Goal: Information Seeking & Learning: Learn about a topic

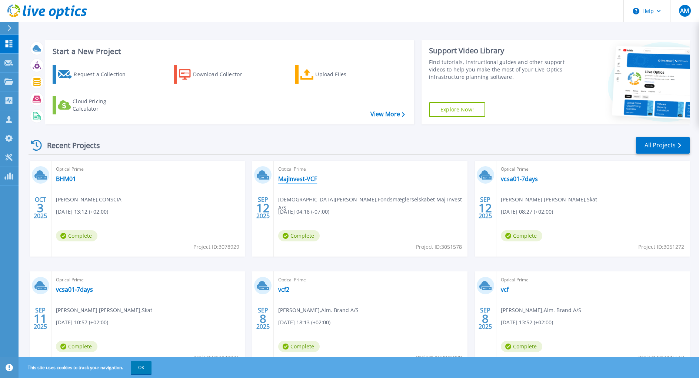
click at [301, 179] on link "MajInvest-VCF" at bounding box center [297, 178] width 39 height 7
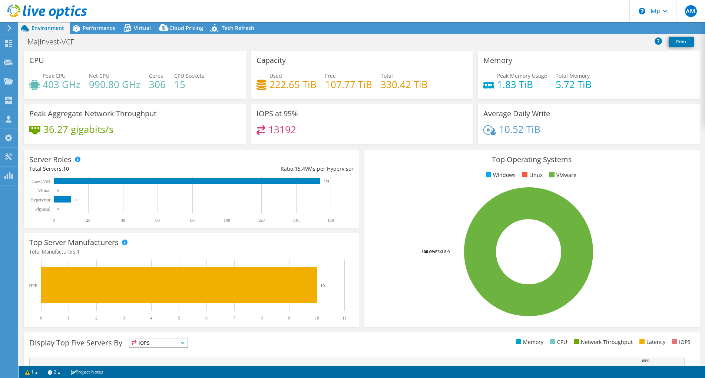
select select "USD"
select select "EUFrankfurt"
select select "DKK"
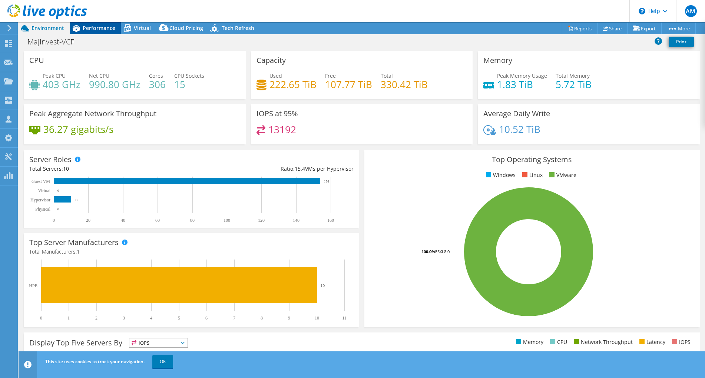
click at [102, 27] on span "Performance" at bounding box center [99, 27] width 33 height 7
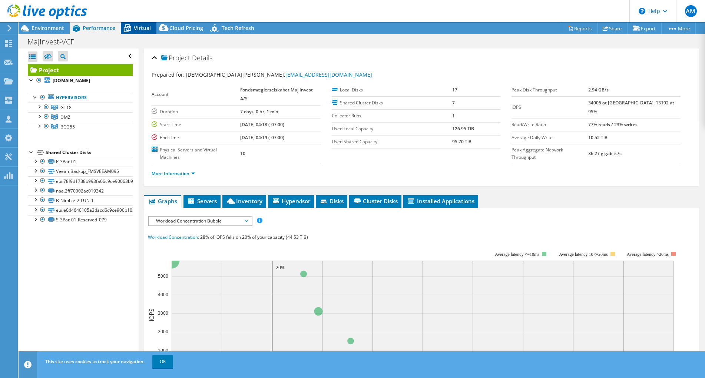
click at [124, 26] on icon at bounding box center [127, 28] width 13 height 13
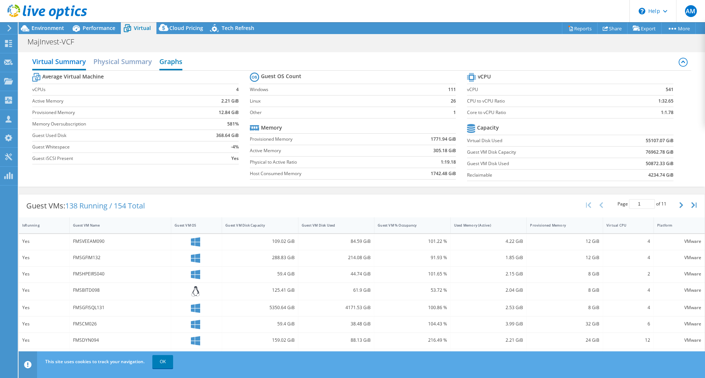
click at [172, 63] on h2 "Graphs" at bounding box center [170, 62] width 23 height 16
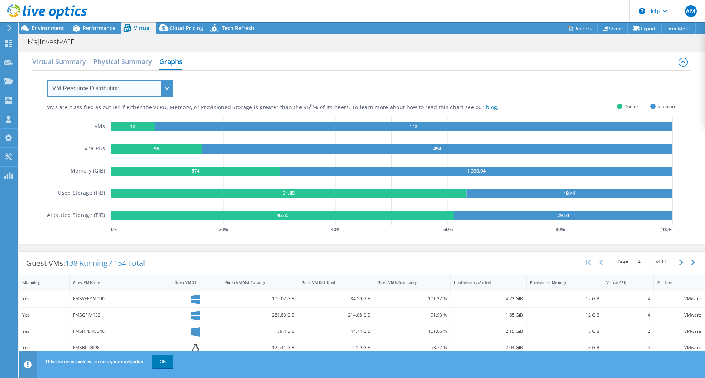
click at [167, 90] on select "VM Resource Distribution Provisioning Contrast Over Provisioning" at bounding box center [110, 88] width 126 height 17
select select "Over Provisioning"
click at [47, 80] on select "VM Resource Distribution Provisioning Contrast Over Provisioning" at bounding box center [110, 88] width 126 height 17
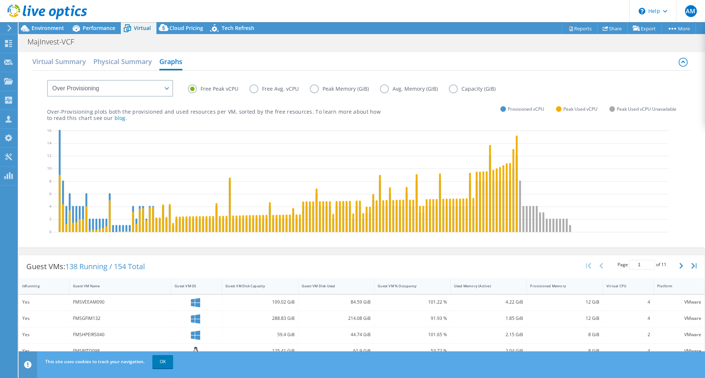
click at [251, 85] on label "Free Avg. vCPU" at bounding box center [279, 89] width 60 height 9
click at [0, 0] on input "Free Avg. vCPU" at bounding box center [0, 0] width 0 height 0
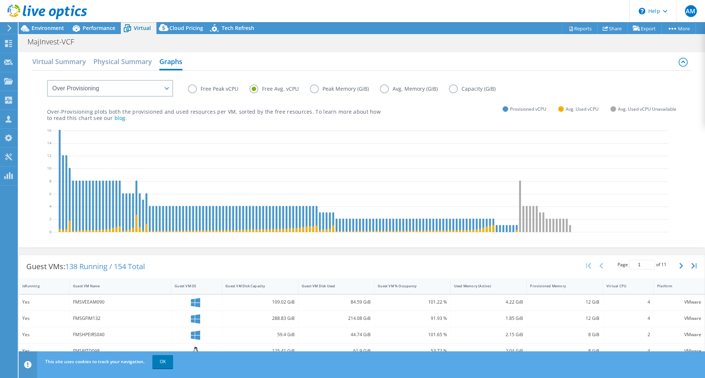
click at [194, 87] on label "Free Peak vCPU" at bounding box center [219, 89] width 62 height 9
click at [0, 0] on input "Free Peak vCPU" at bounding box center [0, 0] width 0 height 0
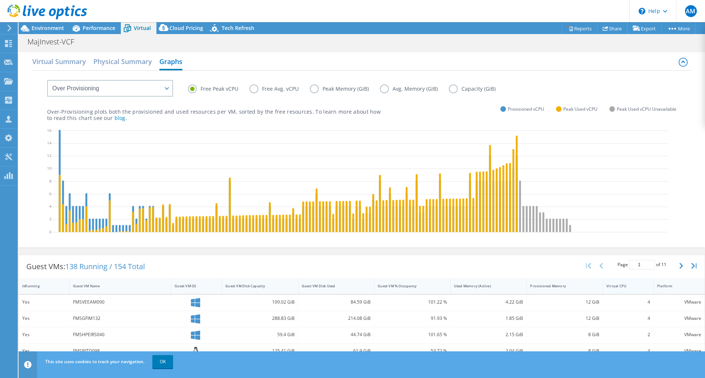
click at [619, 288] on div "Virtual CPU" at bounding box center [623, 286] width 35 height 5
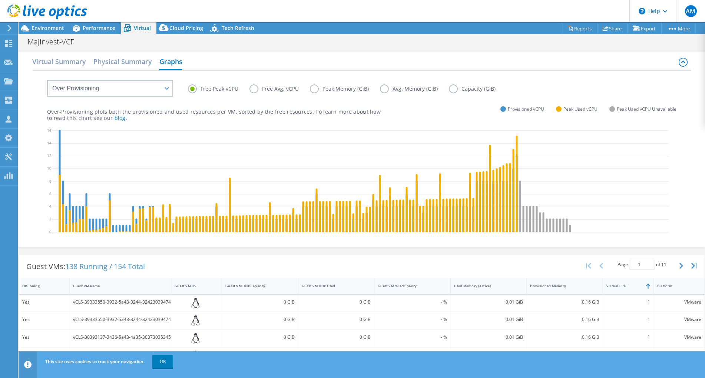
click at [619, 288] on div "Virtual CPU" at bounding box center [623, 286] width 35 height 5
